Goal: Transaction & Acquisition: Purchase product/service

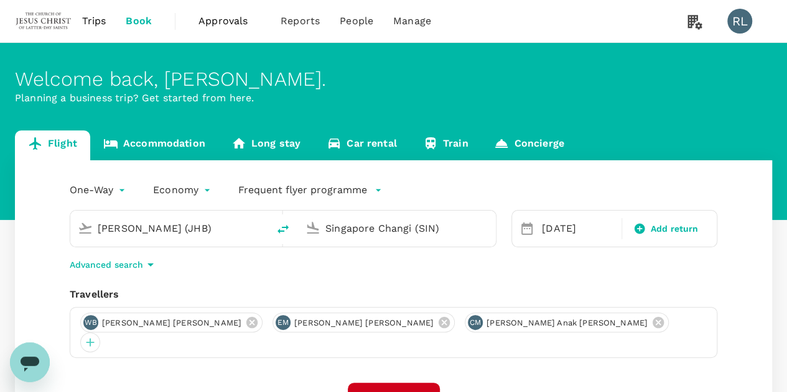
click at [214, 228] on input "[PERSON_NAME] (JHB)" at bounding box center [170, 228] width 144 height 19
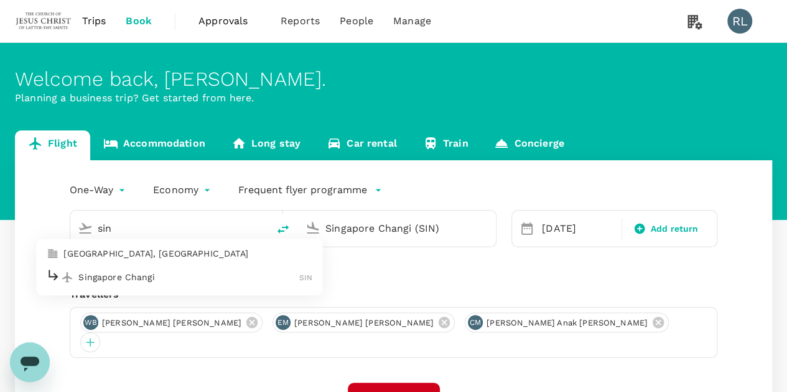
click at [123, 277] on p "Singapore Changi" at bounding box center [188, 277] width 221 height 12
type input "Singapore Changi (SIN)"
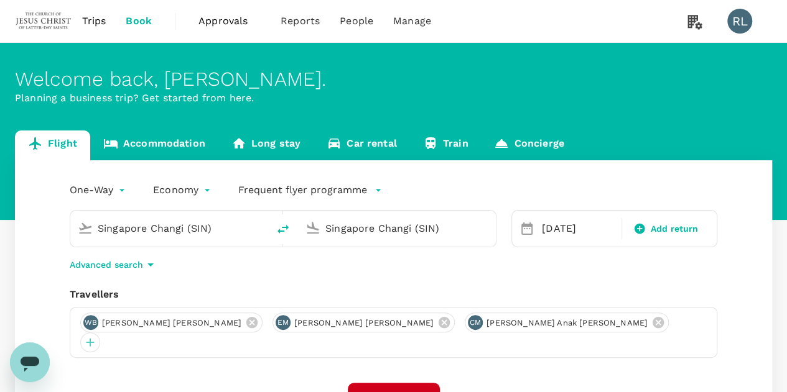
drag, startPoint x: 454, startPoint y: 229, endPoint x: 310, endPoint y: 231, distance: 143.6
click at [310, 231] on div "Singapore Changi (SIN)" at bounding box center [394, 226] width 188 height 27
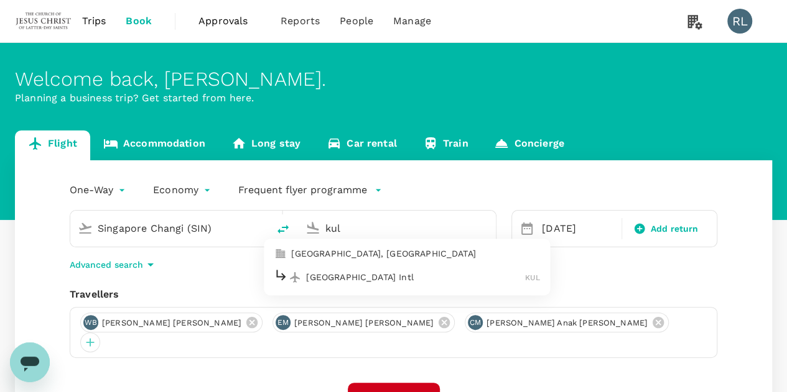
click at [328, 280] on p "[GEOGRAPHIC_DATA] Intl" at bounding box center [415, 277] width 219 height 12
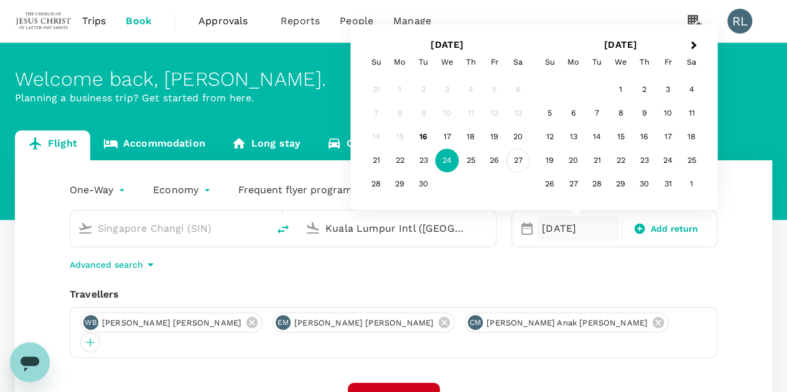
type input "Kuala Lumpur Intl ([GEOGRAPHIC_DATA])"
click at [513, 160] on div "27" at bounding box center [518, 161] width 24 height 24
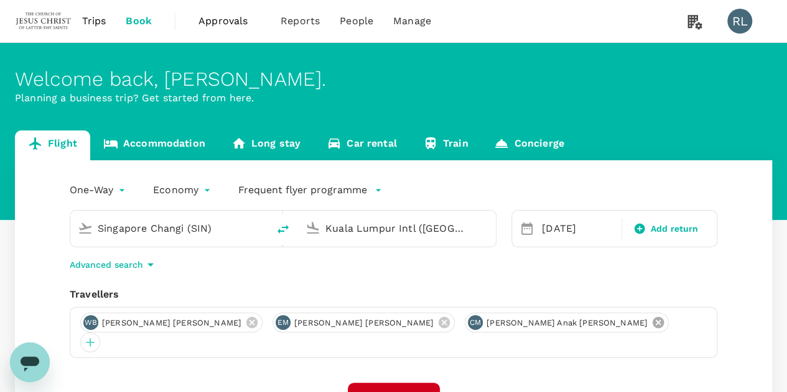
click at [652, 326] on icon at bounding box center [657, 322] width 11 height 11
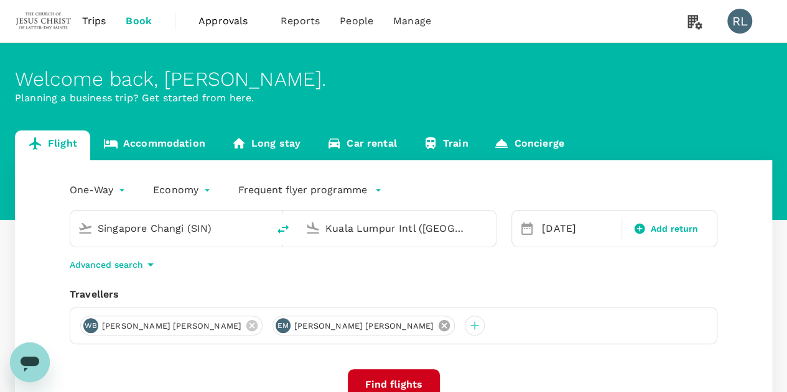
click at [438, 326] on icon at bounding box center [443, 325] width 11 height 11
click at [245, 326] on icon at bounding box center [252, 326] width 14 height 14
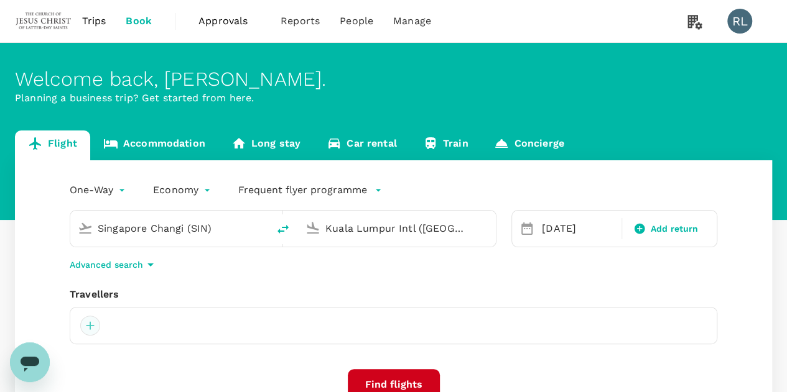
click at [91, 325] on div at bounding box center [90, 326] width 20 height 20
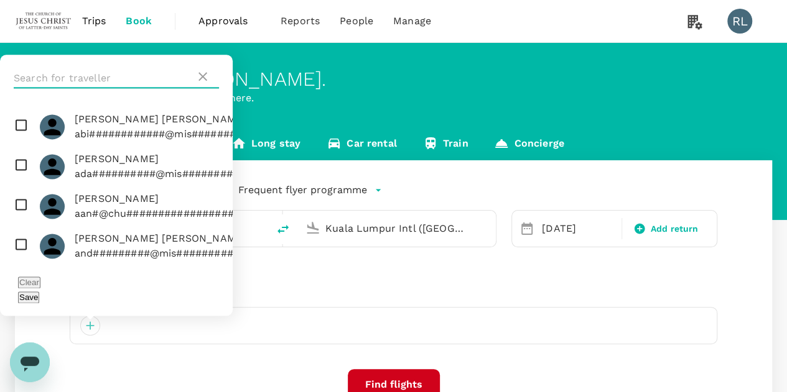
click at [99, 88] on input "text" at bounding box center [105, 78] width 182 height 20
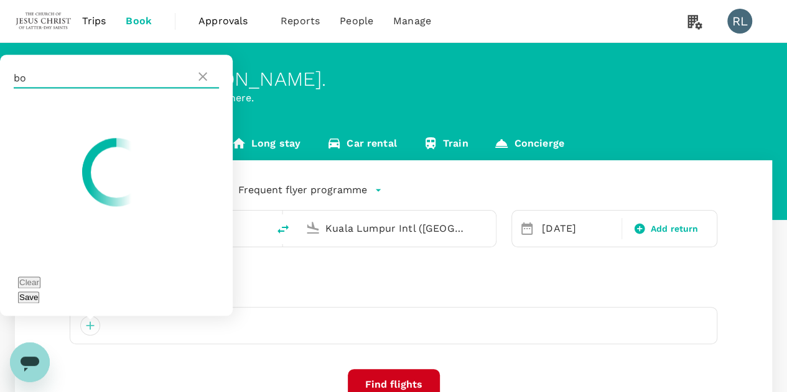
type input "b"
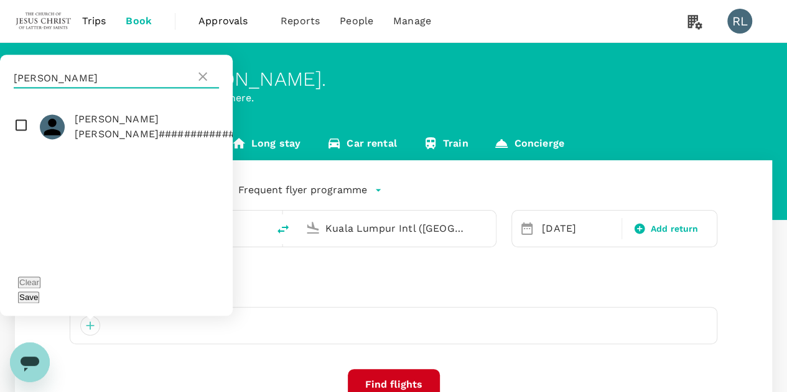
type input "[PERSON_NAME]"
click at [18, 145] on input "checkbox" at bounding box center [116, 127] width 233 height 40
checkbox input "true"
click at [39, 297] on button "Save" at bounding box center [28, 298] width 21 height 12
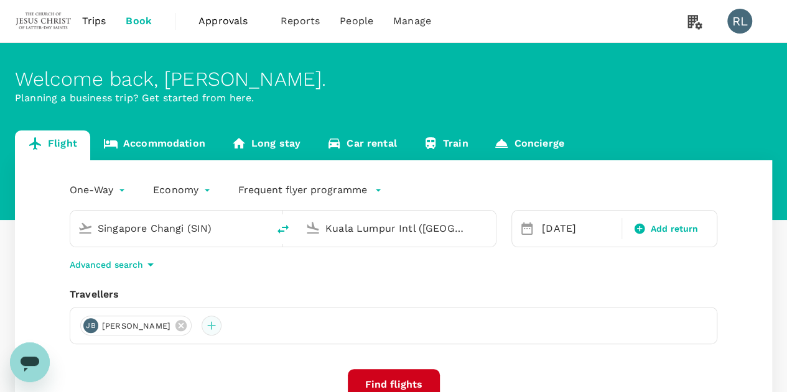
click at [221, 325] on div at bounding box center [211, 326] width 20 height 20
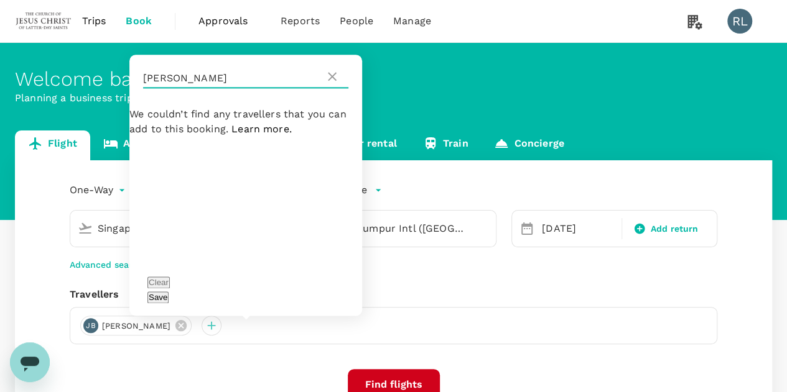
drag, startPoint x: 179, startPoint y: 98, endPoint x: 131, endPoint y: 100, distance: 48.6
click at [131, 100] on div "[PERSON_NAME]" at bounding box center [245, 78] width 233 height 47
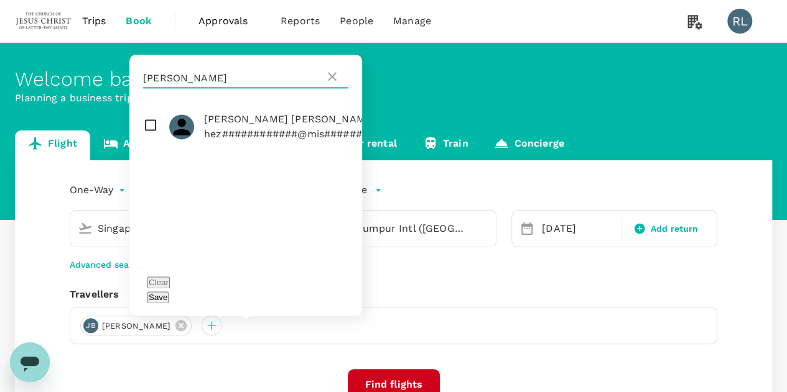
type input "[PERSON_NAME]"
click at [145, 144] on input "checkbox" at bounding box center [245, 127] width 233 height 40
checkbox input "true"
click at [168, 297] on button "Save" at bounding box center [157, 298] width 21 height 12
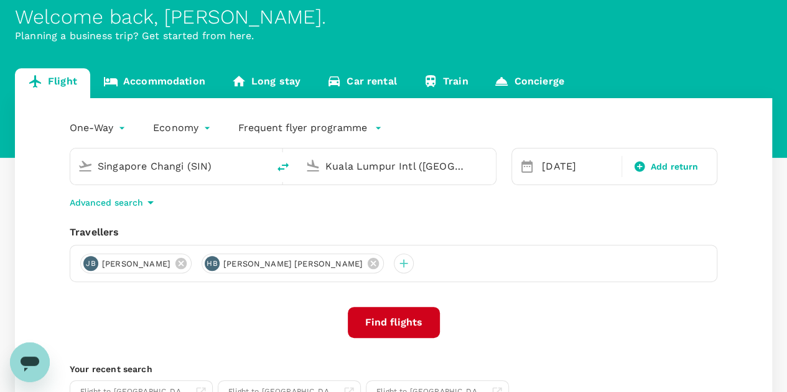
scroll to position [124, 0]
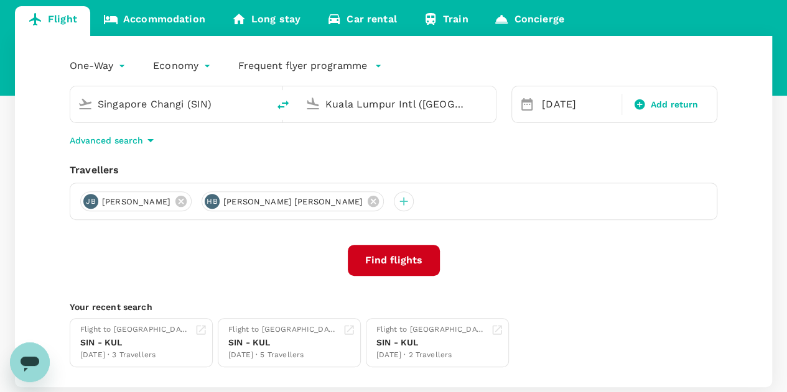
click at [389, 261] on button "Find flights" at bounding box center [394, 260] width 92 height 31
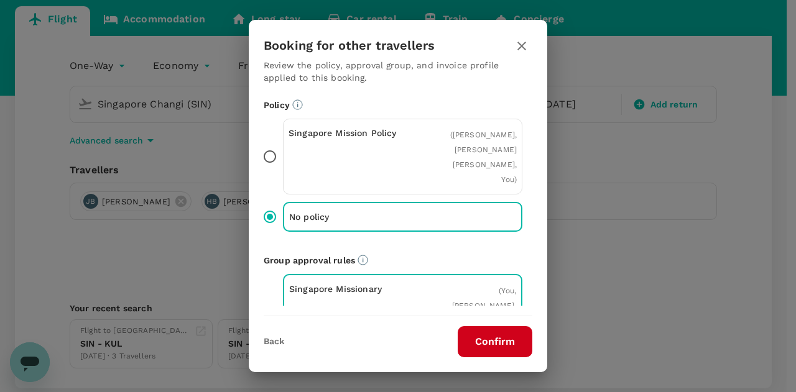
click at [485, 343] on button "Confirm" at bounding box center [495, 341] width 75 height 31
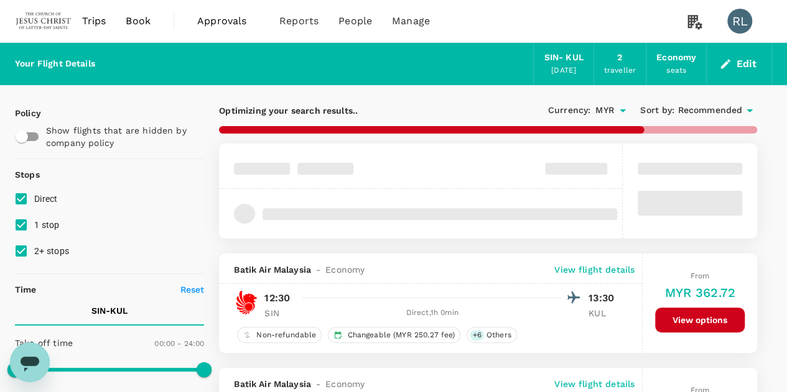
type input "920"
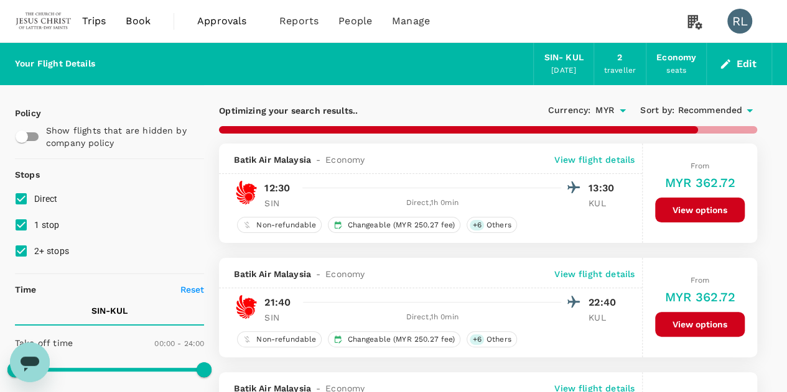
click at [708, 113] on span "Recommended" at bounding box center [709, 111] width 65 height 14
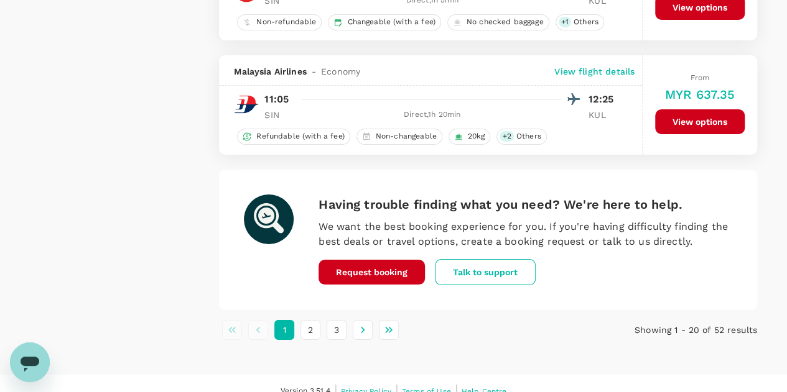
scroll to position [2315, 0]
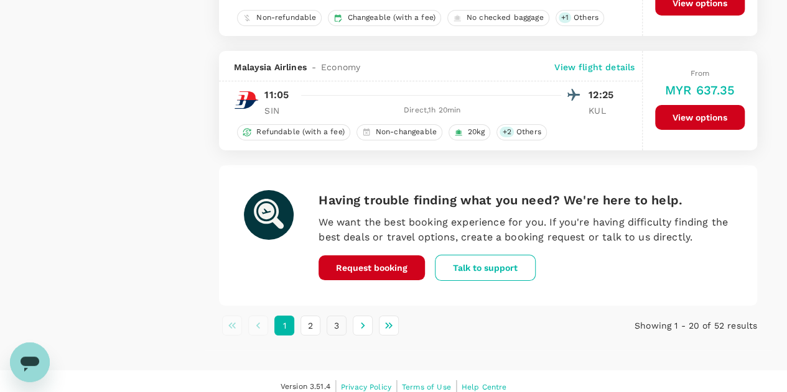
click at [336, 319] on button "3" at bounding box center [336, 326] width 20 height 20
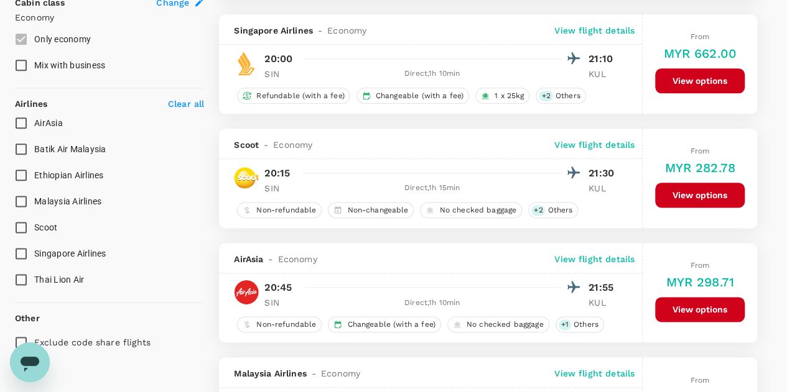
scroll to position [933, 0]
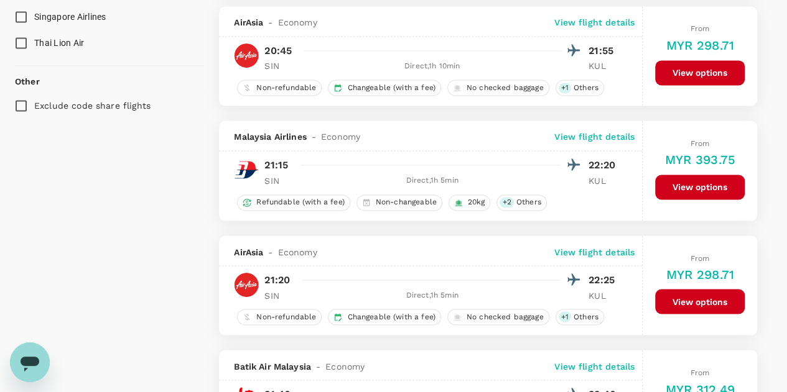
click at [690, 180] on button "View options" at bounding box center [700, 187] width 90 height 25
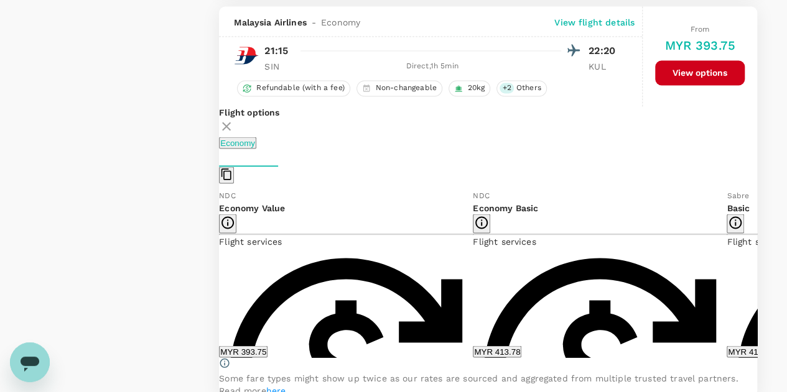
scroll to position [1050, 0]
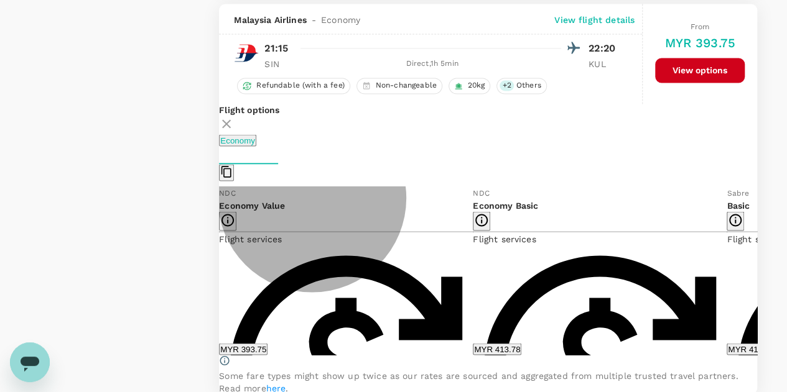
click at [267, 348] on button "MYR 393.75" at bounding box center [243, 349] width 48 height 12
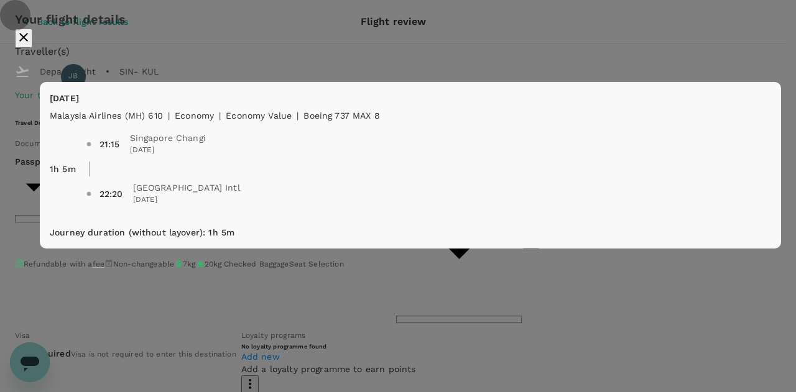
click at [31, 45] on icon "close" at bounding box center [23, 37] width 15 height 15
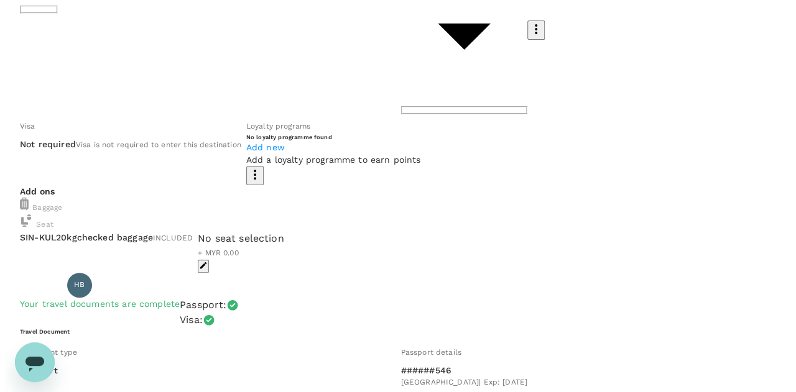
scroll to position [52, 0]
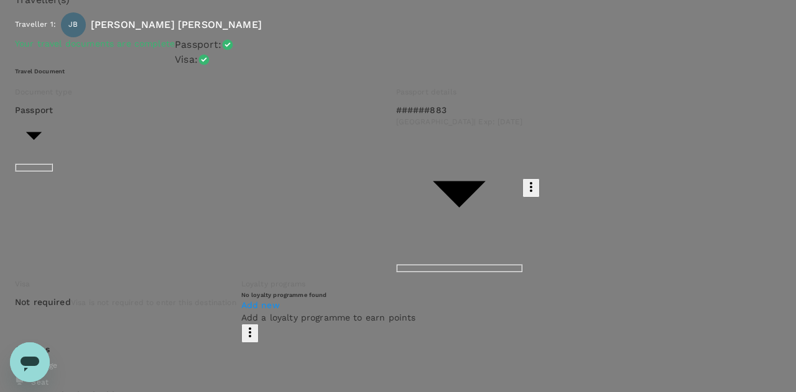
type input "99b23fb0-7a1b-47a2-be8e-fa9e56d8b3c2"
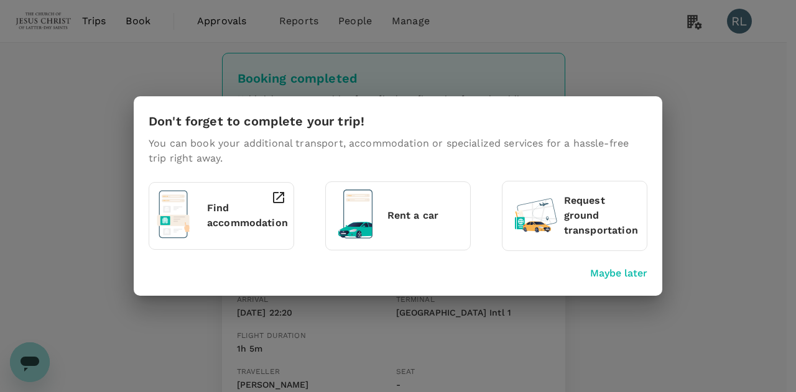
drag, startPoint x: 617, startPoint y: 273, endPoint x: 631, endPoint y: 273, distance: 14.3
click at [617, 273] on p "Maybe later" at bounding box center [618, 273] width 57 height 15
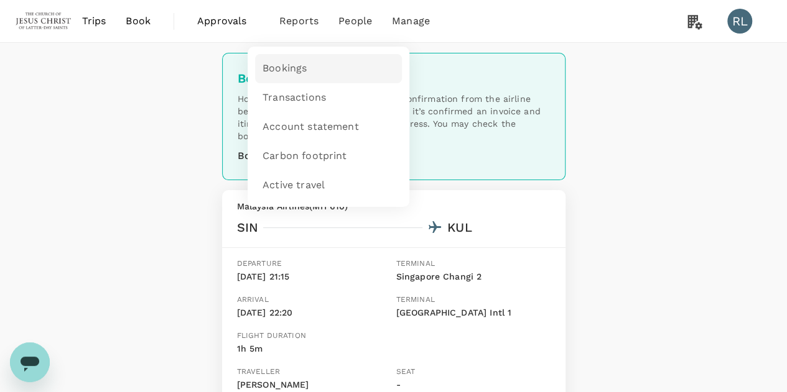
click at [286, 70] on span "Bookings" at bounding box center [284, 69] width 44 height 14
